Goal: Task Accomplishment & Management: Manage account settings

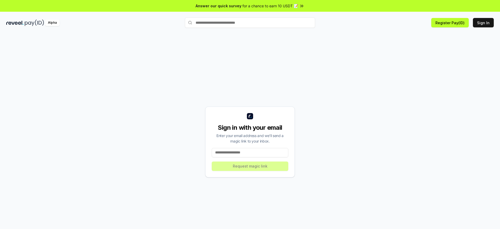
click at [236, 152] on input at bounding box center [250, 152] width 77 height 9
type input "**********"
click at [254, 164] on button "Request magic link" at bounding box center [250, 165] width 77 height 9
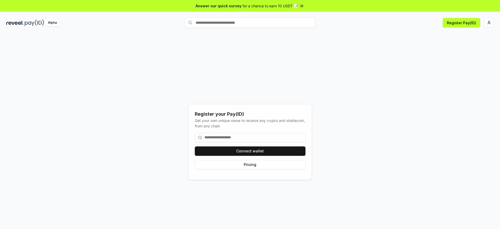
click at [248, 135] on input at bounding box center [250, 137] width 111 height 9
click at [257, 138] on input at bounding box center [250, 137] width 111 height 9
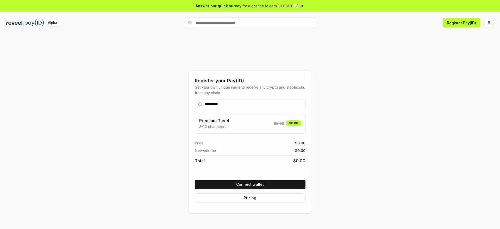
type input "**********"
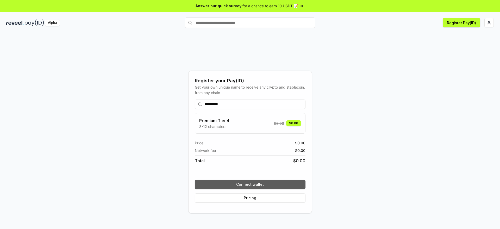
click at [261, 183] on button "Connect wallet" at bounding box center [250, 184] width 111 height 9
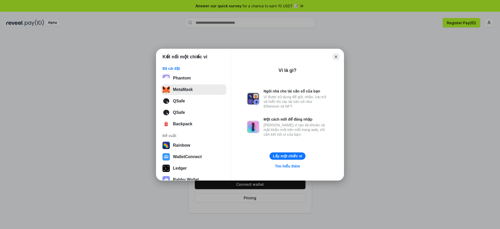
click at [186, 92] on button "MetaMask" at bounding box center [193, 89] width 65 height 10
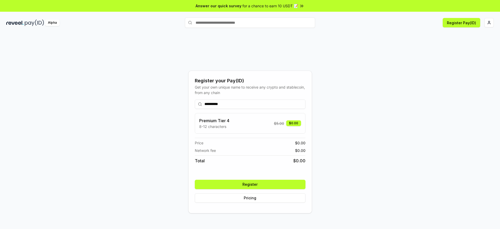
click at [257, 184] on button "Register" at bounding box center [250, 184] width 111 height 9
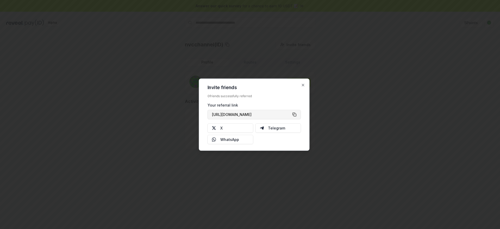
click at [297, 114] on button "[URL][DOMAIN_NAME]" at bounding box center [254, 114] width 93 height 9
click at [243, 126] on button "X" at bounding box center [231, 127] width 46 height 9
click at [304, 85] on icon "button" at bounding box center [303, 85] width 4 height 4
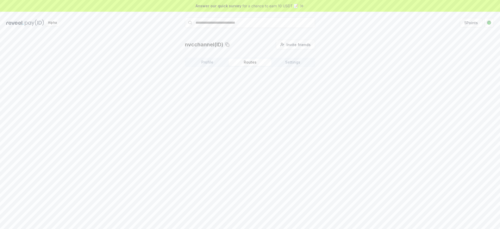
click at [245, 61] on button "Routes" at bounding box center [250, 62] width 43 height 7
click at [222, 63] on button "Profile" at bounding box center [207, 62] width 43 height 7
click at [297, 62] on button "Settings" at bounding box center [292, 62] width 43 height 7
click at [216, 64] on button "Profile" at bounding box center [207, 62] width 43 height 7
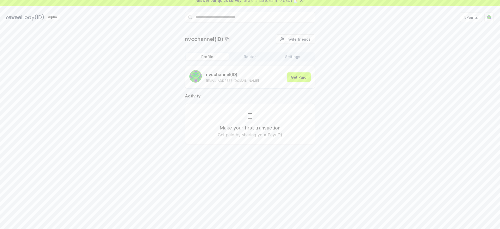
scroll to position [15, 0]
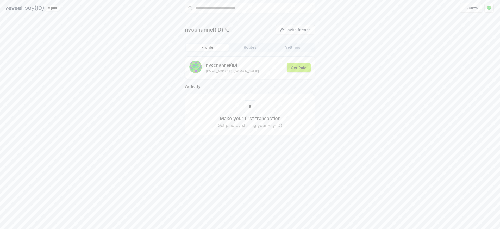
click at [299, 68] on button "Get Paid" at bounding box center [299, 67] width 24 height 9
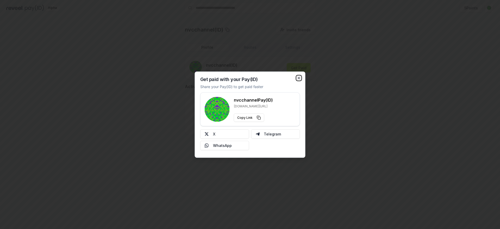
click at [298, 79] on icon "button" at bounding box center [299, 78] width 4 height 4
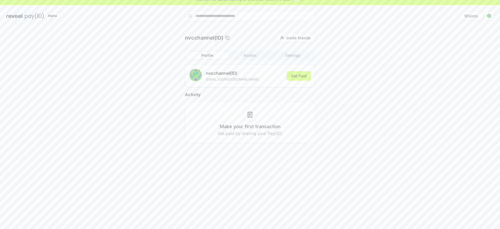
scroll to position [0, 0]
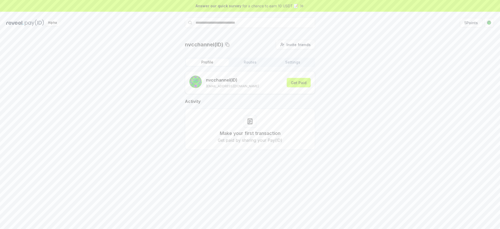
click at [255, 66] on button "Routes" at bounding box center [250, 62] width 43 height 7
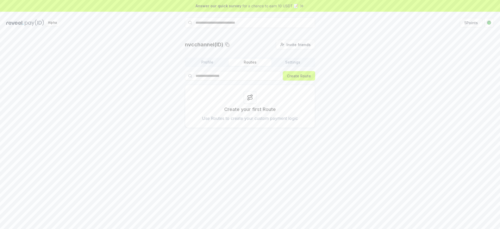
click at [297, 62] on button "Settings" at bounding box center [292, 62] width 43 height 7
click at [248, 62] on button "Routes" at bounding box center [250, 62] width 43 height 7
click at [211, 63] on button "Profile" at bounding box center [207, 62] width 43 height 7
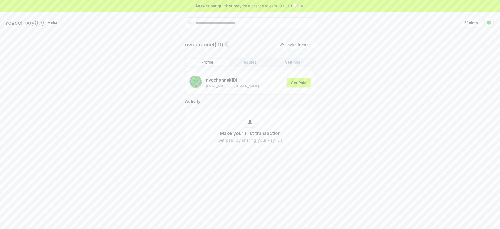
click at [409, 87] on div "nvcchannel(ID) Invite friends Invite Profile Routes Settings nvcchannel (ID) [E…" at bounding box center [249, 99] width 487 height 118
click at [301, 43] on span "Invite friends" at bounding box center [298, 44] width 24 height 5
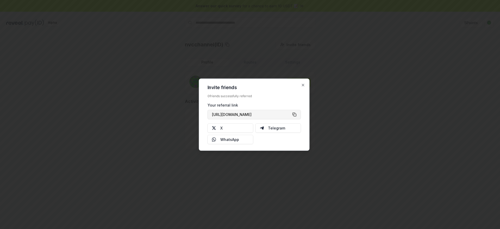
click at [295, 116] on button "[URL][DOMAIN_NAME]" at bounding box center [254, 114] width 93 height 9
click at [304, 84] on icon "button" at bounding box center [303, 85] width 4 height 4
